Goal: Find specific fact

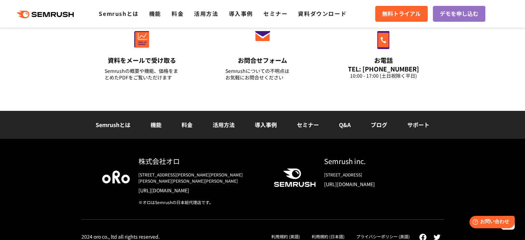
scroll to position [2490, 0]
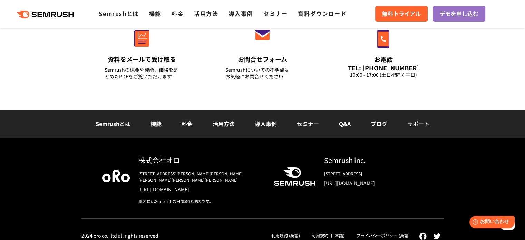
click at [340, 122] on link "Q&A" at bounding box center [345, 123] width 12 height 8
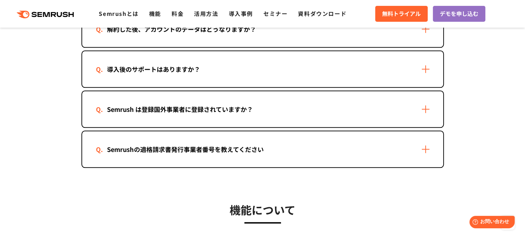
scroll to position [759, 0]
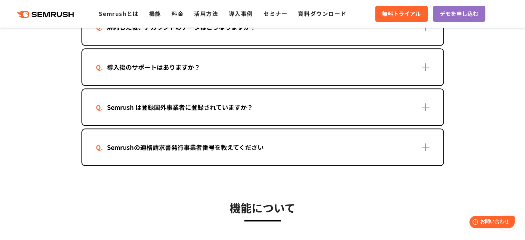
click at [422, 144] on div "Semrushの適格請求書発行事業者番号を教えてください" at bounding box center [262, 147] width 361 height 36
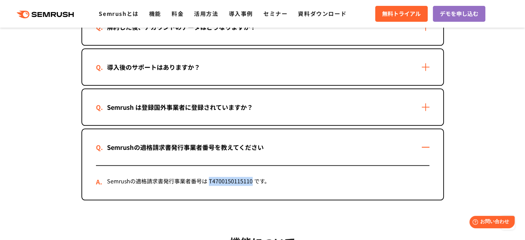
drag, startPoint x: 209, startPoint y: 176, endPoint x: 252, endPoint y: 178, distance: 43.2
click at [252, 178] on div "Semrushの適格請求書発行事業者番号は T4700150115110 です。" at bounding box center [262, 183] width 333 height 34
copy div "T4700150115110"
